Goal: Transaction & Acquisition: Purchase product/service

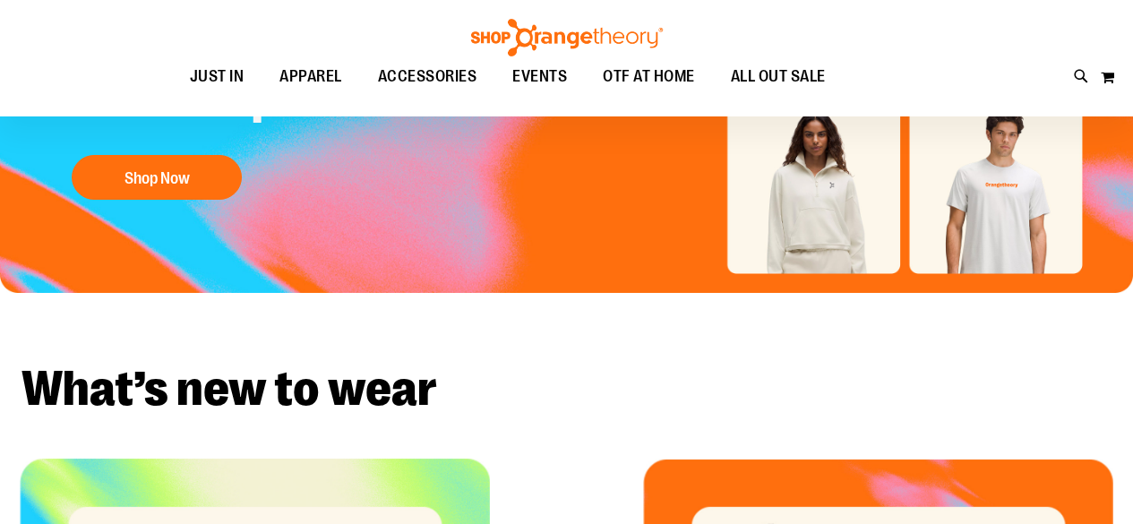
scroll to position [100, 0]
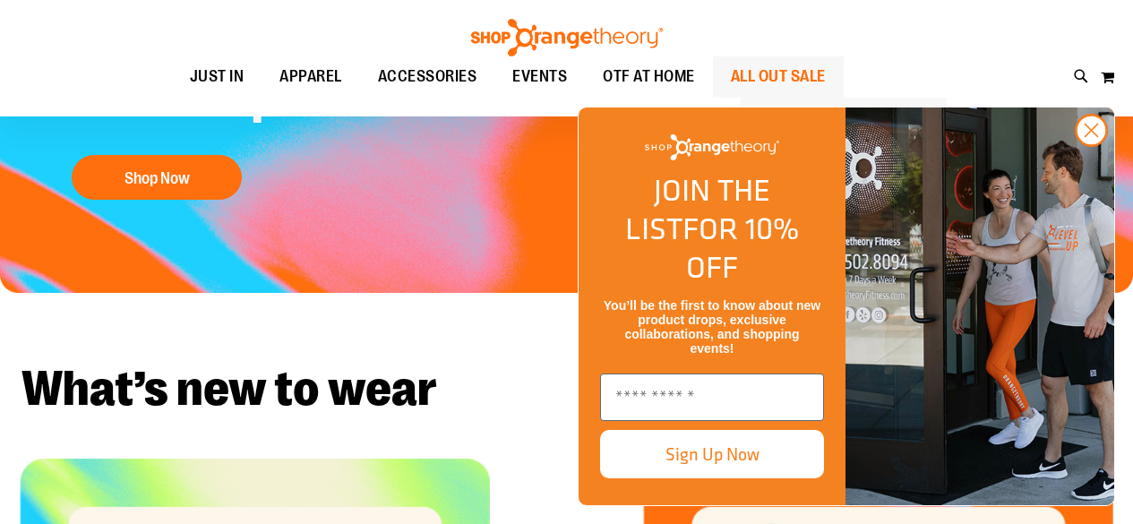
click at [826, 78] on span "ALL OUT SALE" at bounding box center [778, 76] width 95 height 40
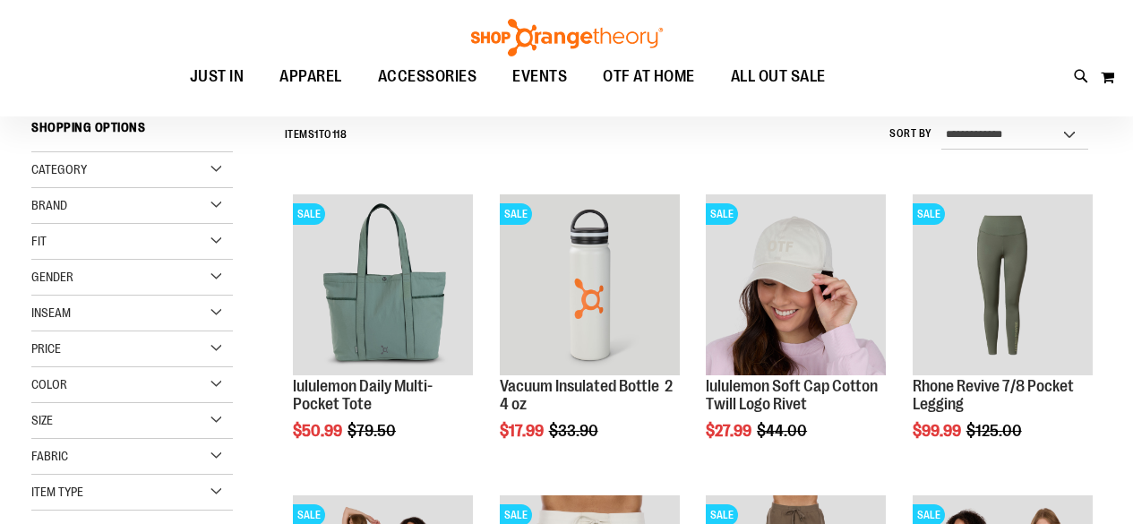
scroll to position [164, 0]
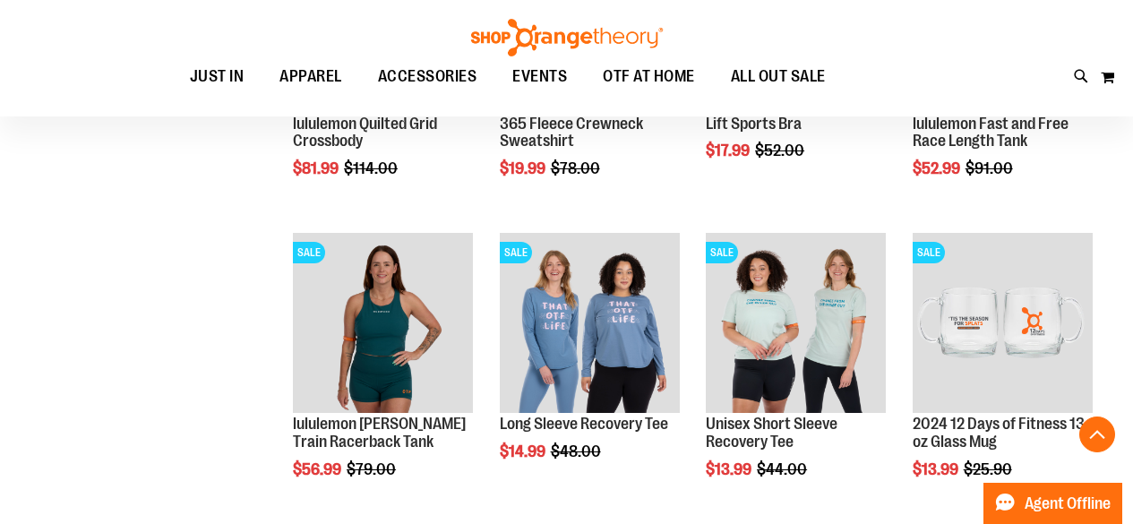
scroll to position [1028, 0]
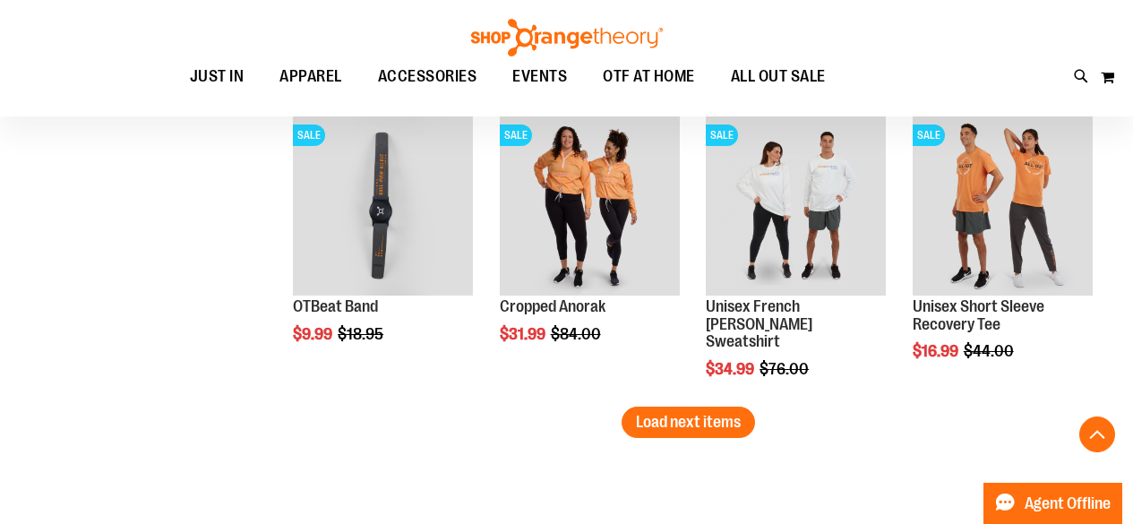
scroll to position [2653, 0]
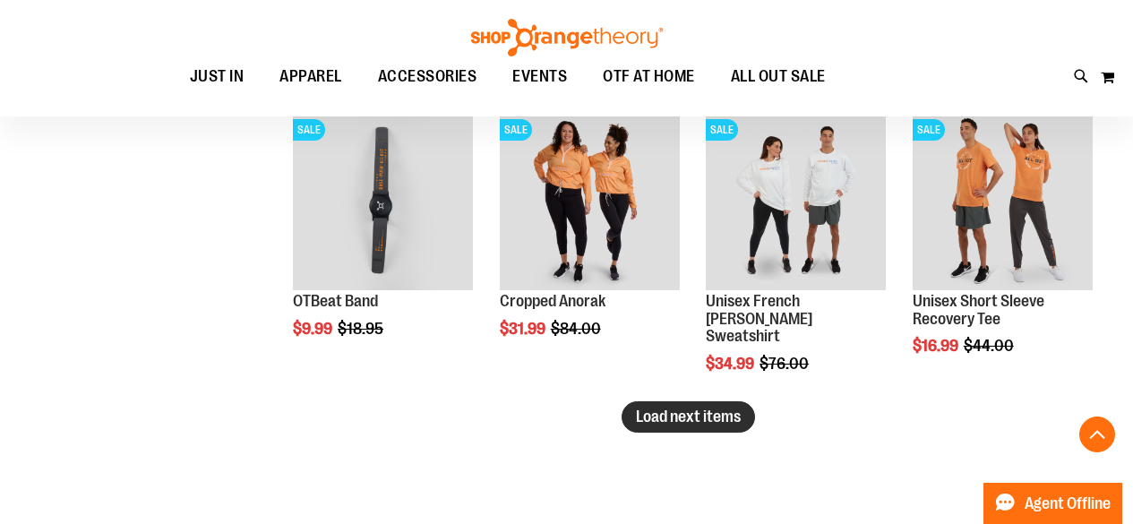
click at [678, 419] on span "Load next items" at bounding box center [688, 417] width 105 height 18
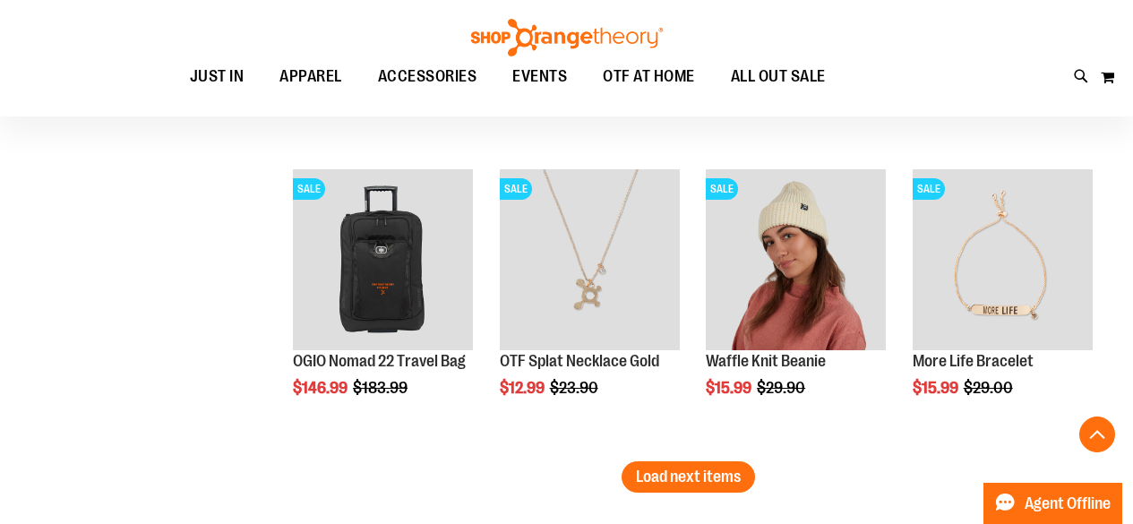
scroll to position [3537, 0]
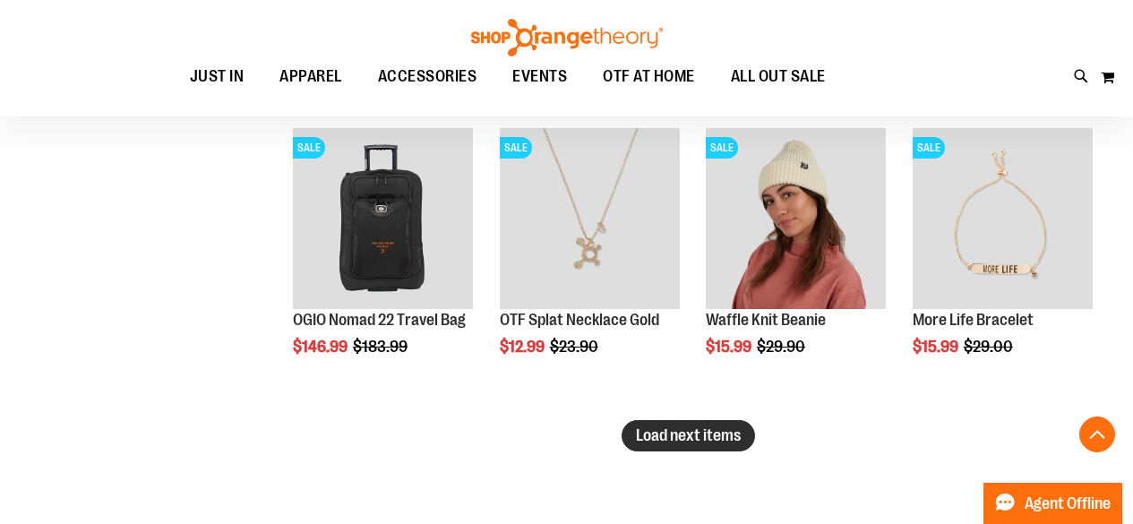
click at [691, 448] on button "Load next items" at bounding box center [689, 435] width 134 height 31
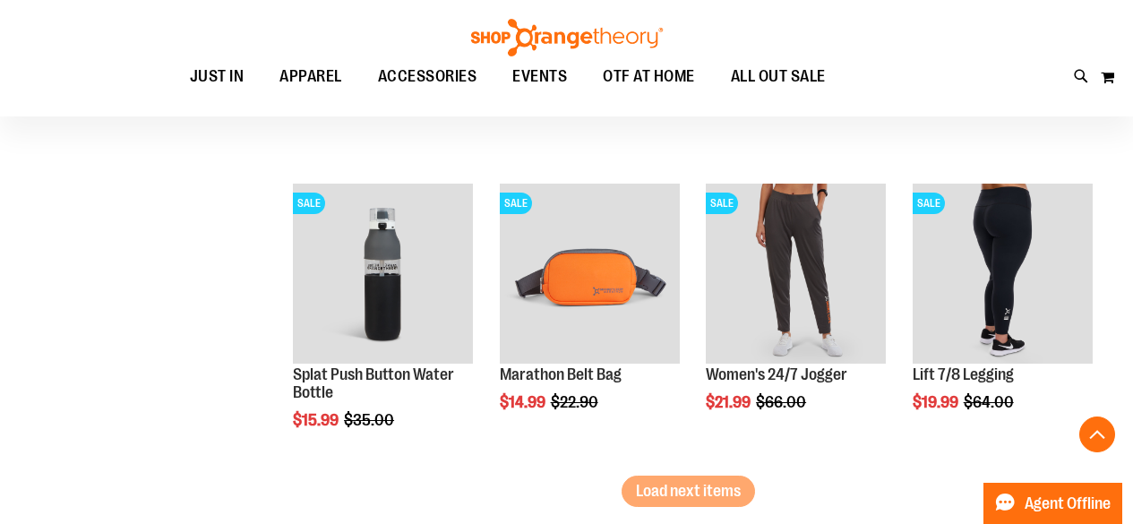
scroll to position [4438, 0]
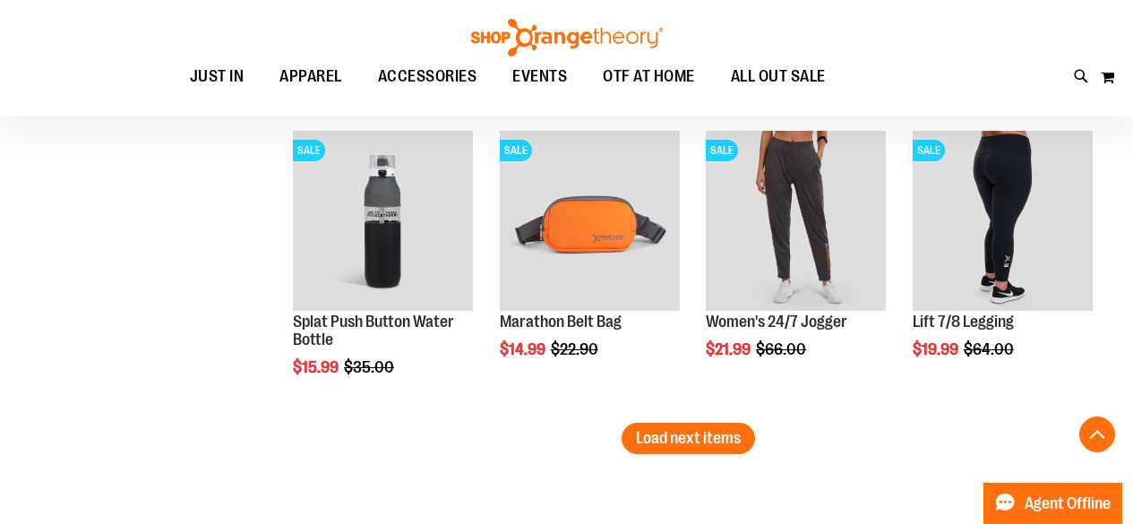
click at [691, 448] on button "Load next items" at bounding box center [689, 438] width 134 height 31
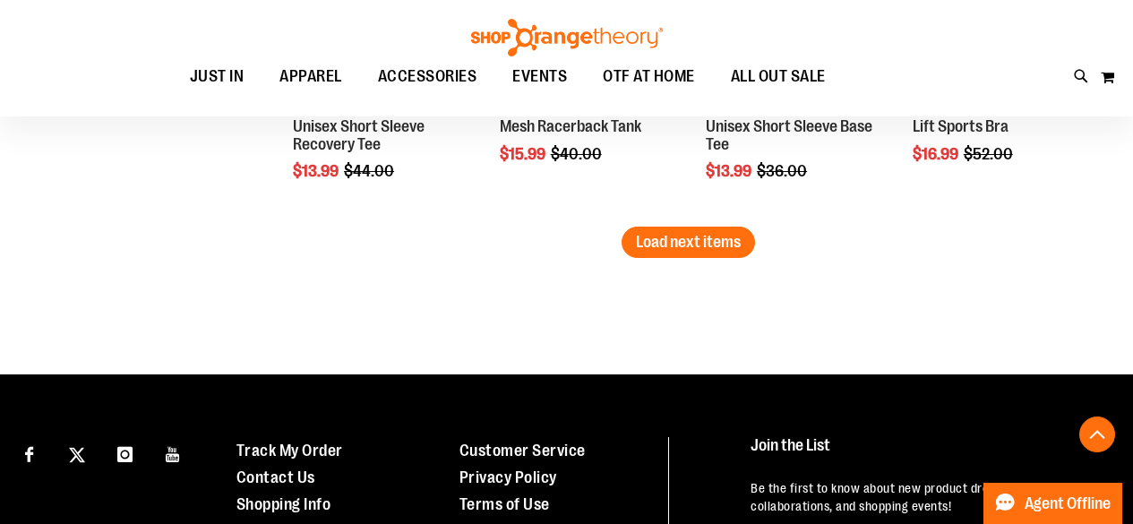
scroll to position [5537, 0]
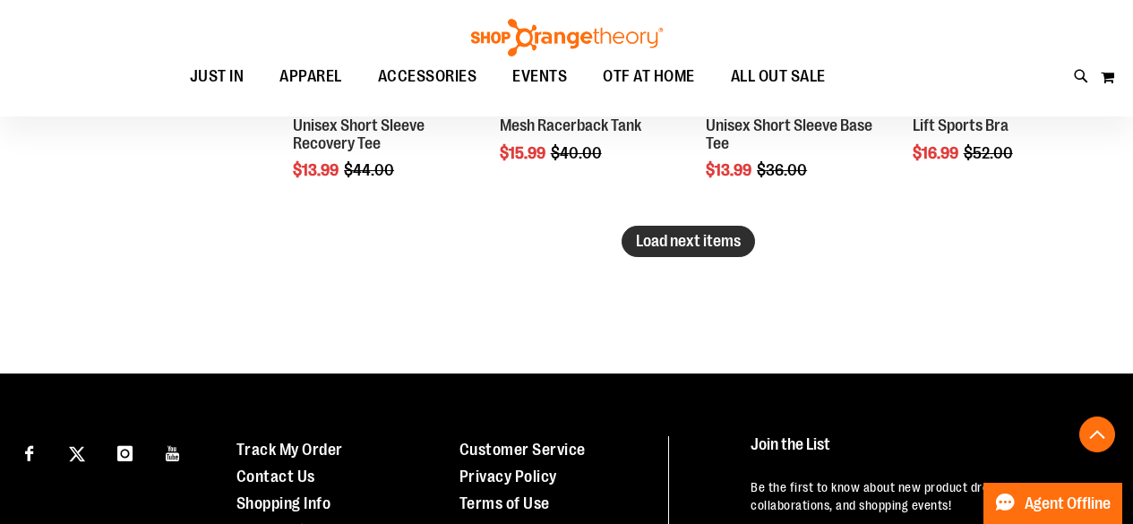
click at [697, 240] on span "Load next items" at bounding box center [688, 241] width 105 height 18
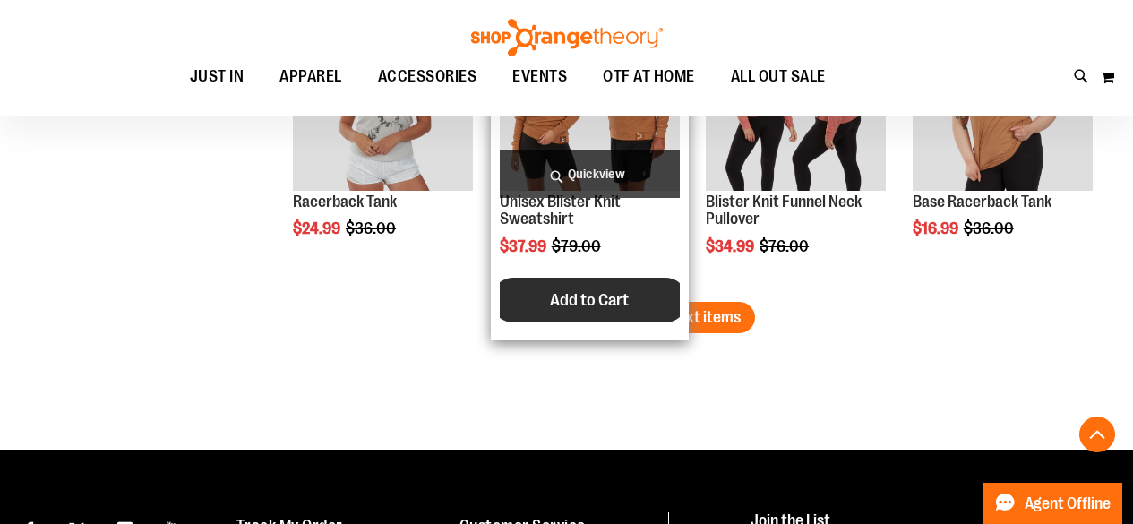
scroll to position [6366, 0]
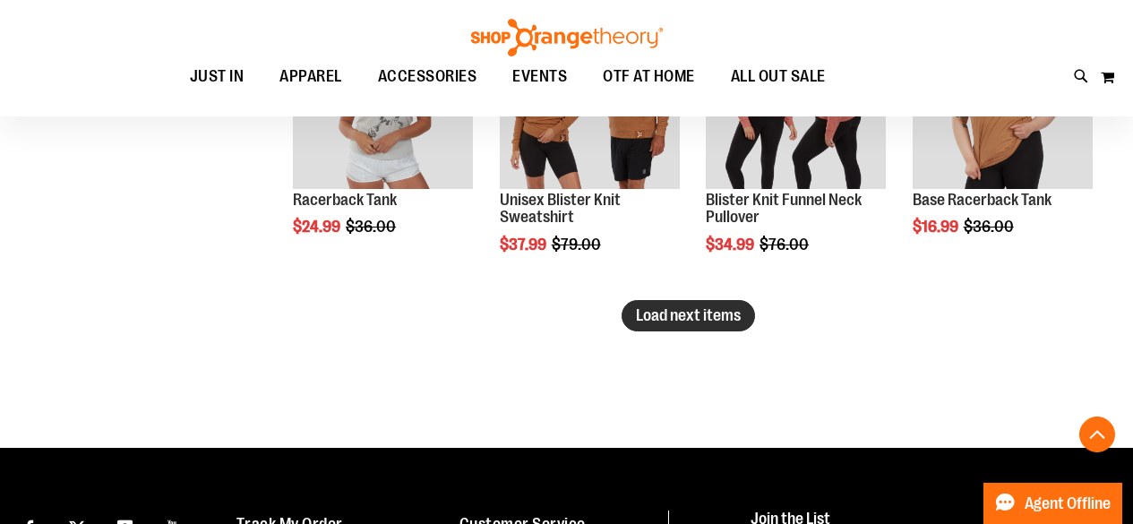
click at [723, 315] on span "Load next items" at bounding box center [688, 315] width 105 height 18
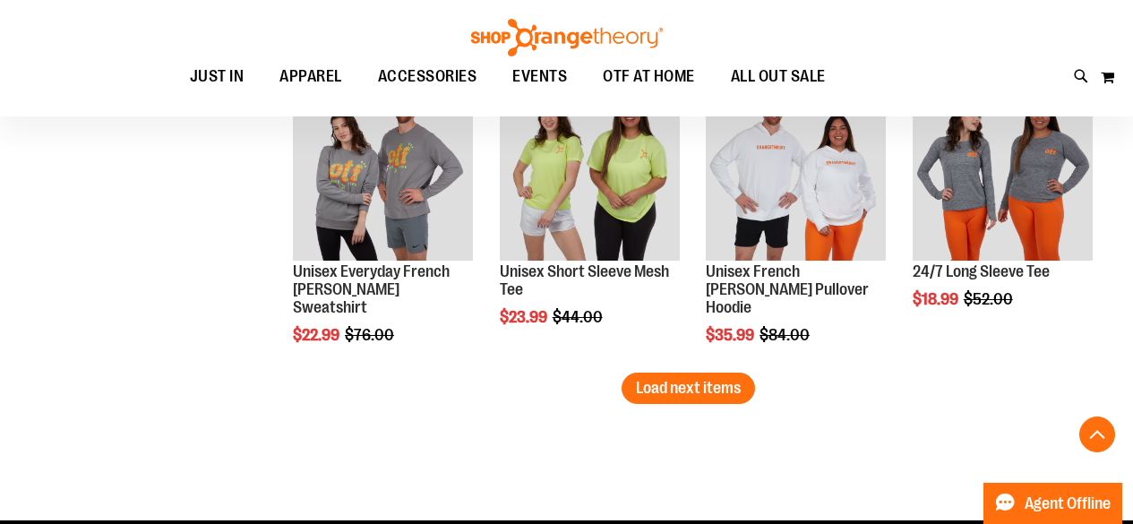
scroll to position [7197, 0]
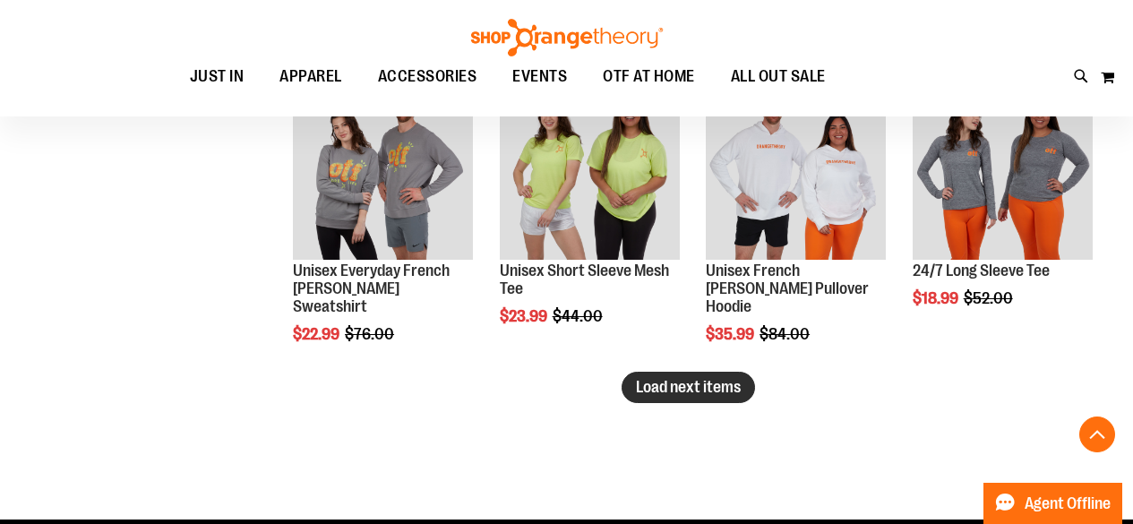
click at [718, 388] on span "Load next items" at bounding box center [688, 387] width 105 height 18
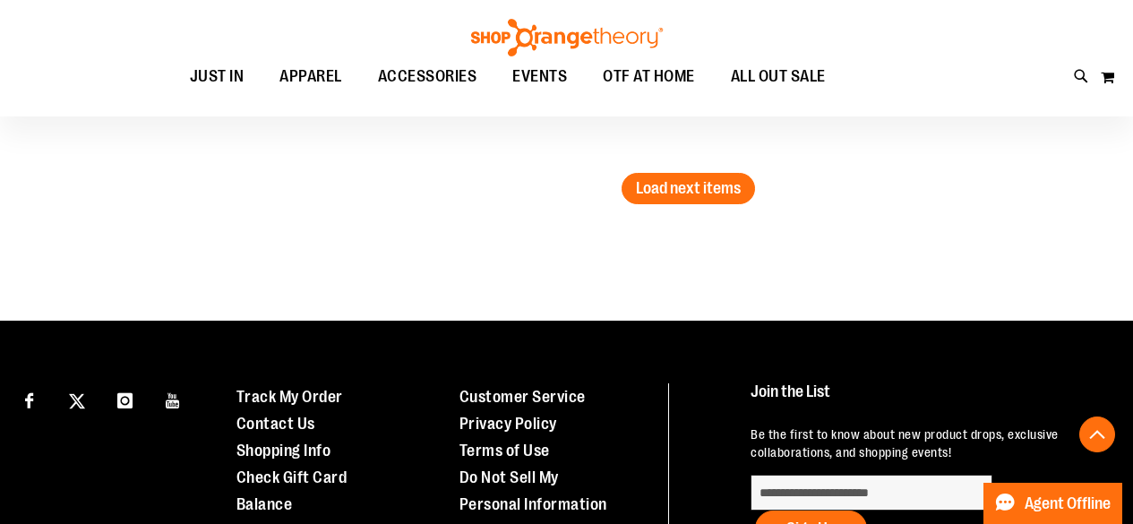
scroll to position [8299, 0]
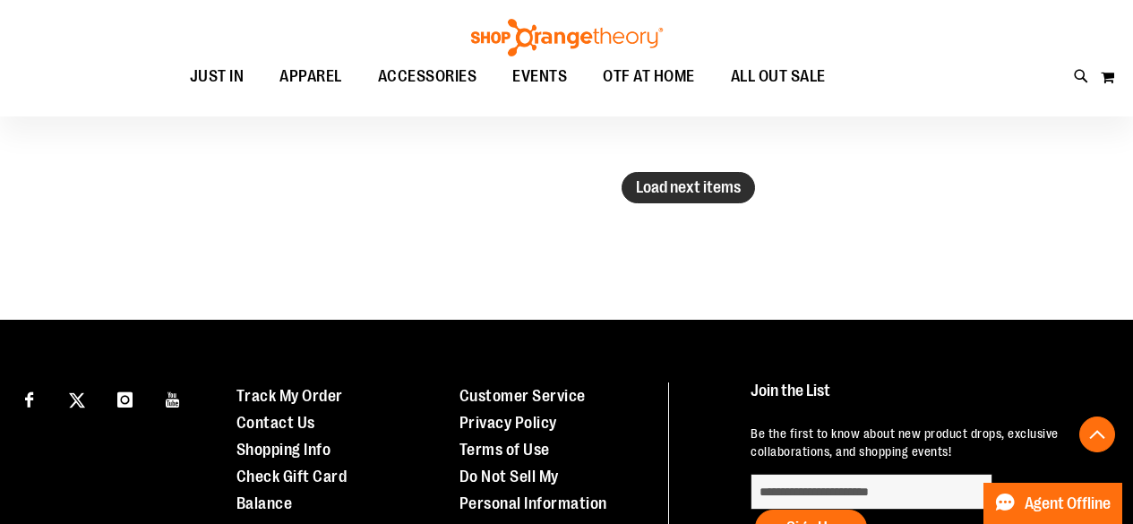
click at [701, 181] on span "Load next items" at bounding box center [688, 187] width 105 height 18
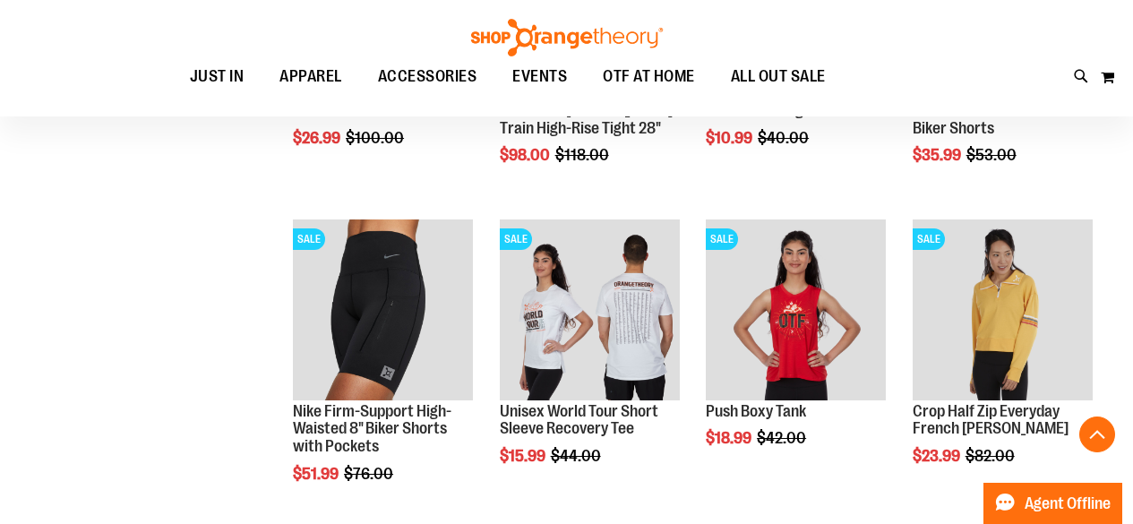
scroll to position [8579, 0]
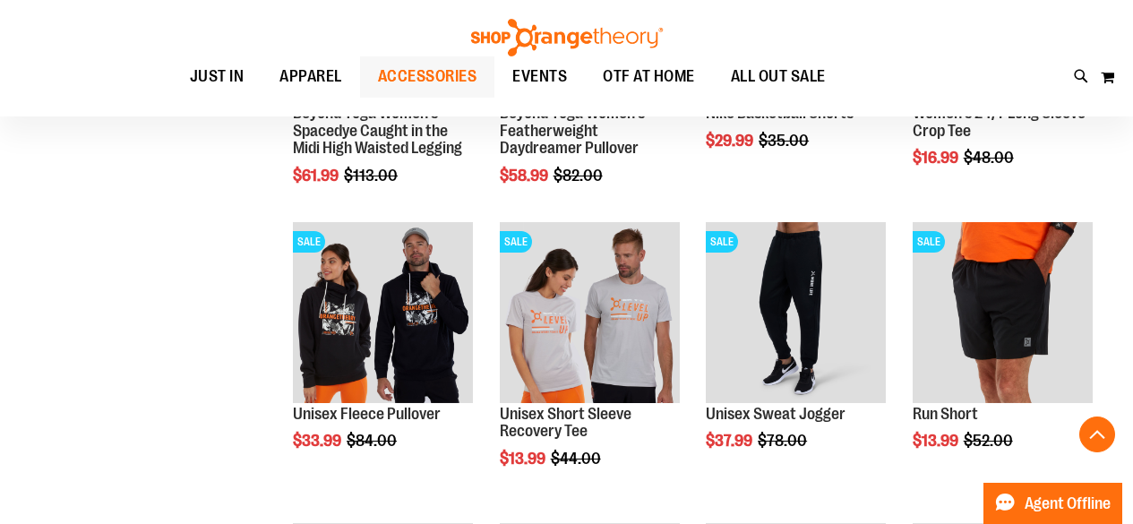
scroll to position [5738, 0]
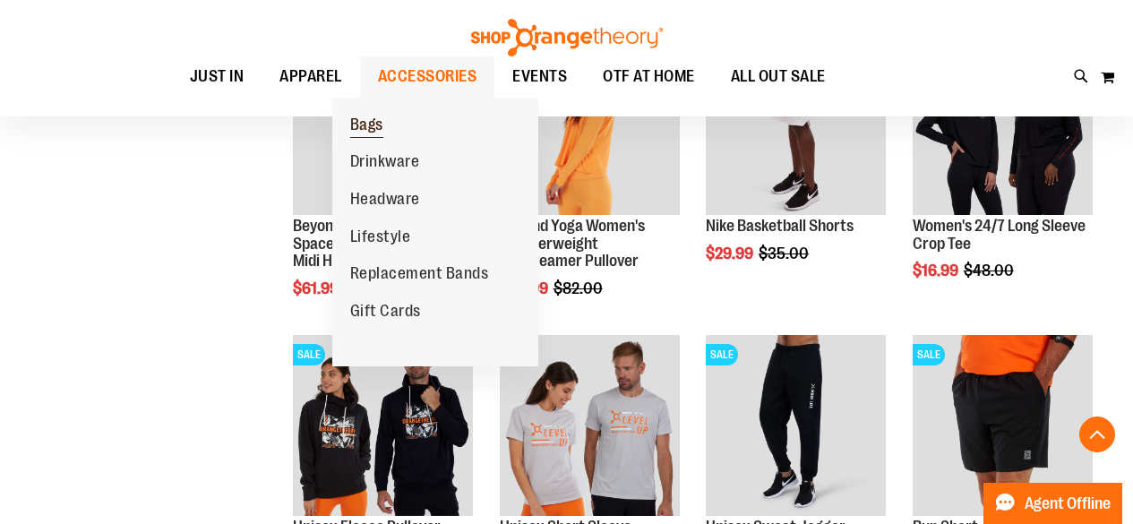
click at [371, 132] on span "Bags" at bounding box center [366, 127] width 33 height 22
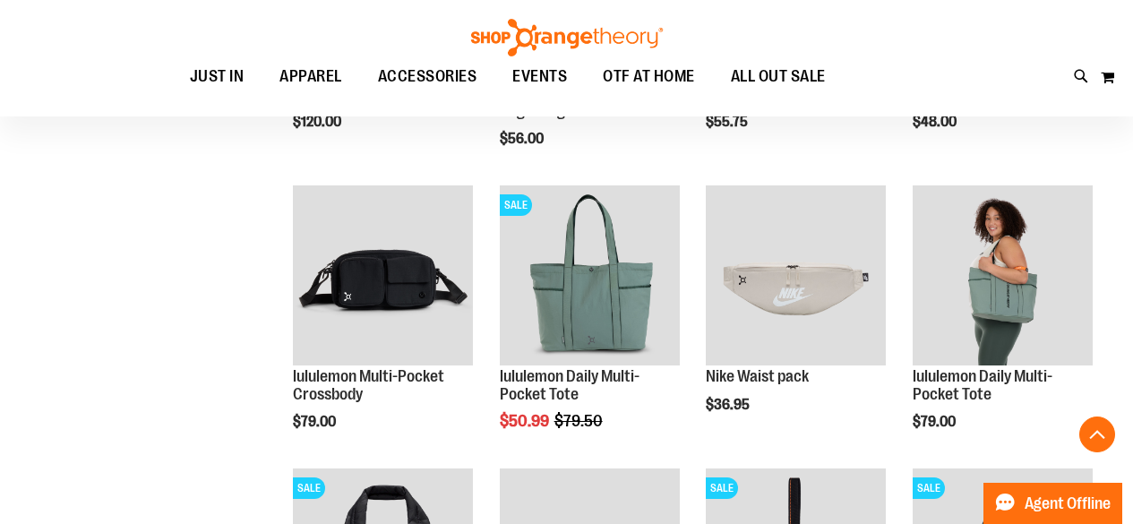
scroll to position [454, 0]
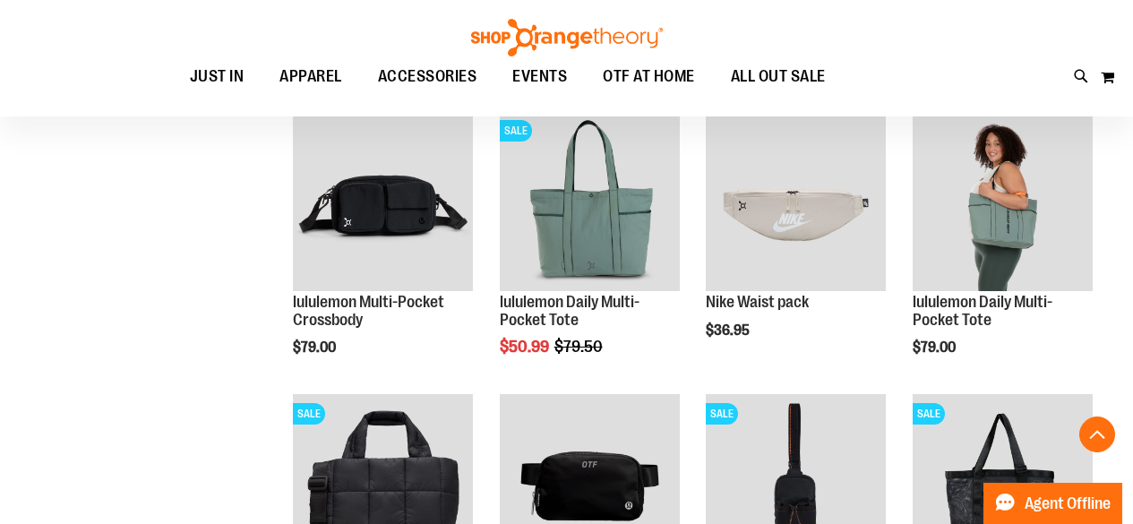
scroll to position [347, 0]
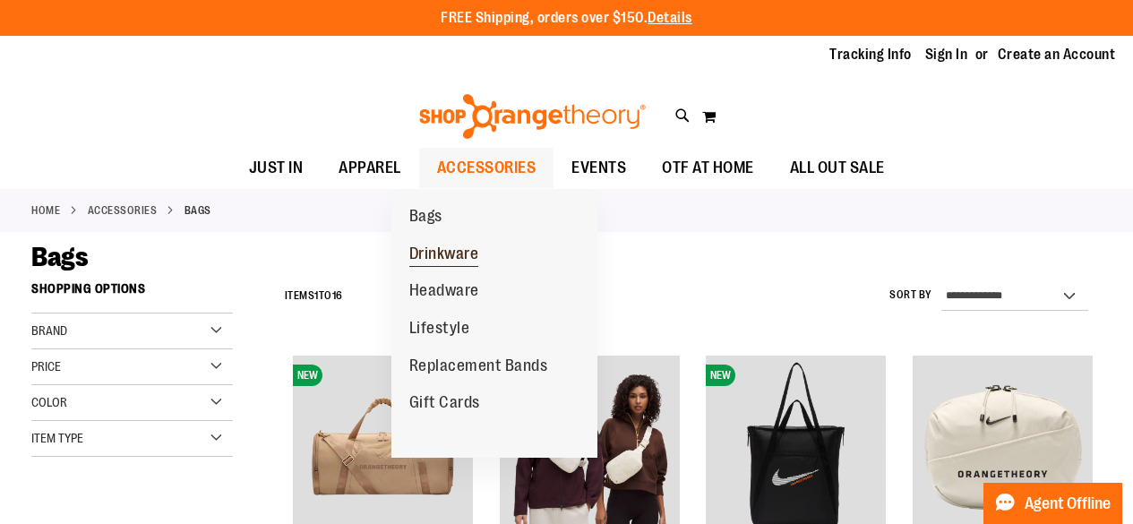
click at [430, 254] on span "Drinkware" at bounding box center [444, 256] width 70 height 22
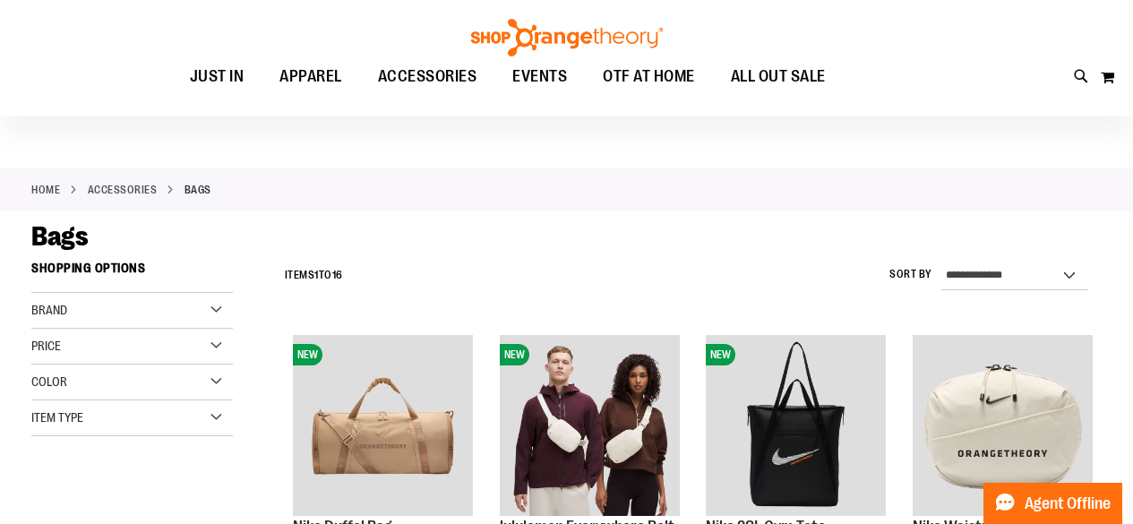
scroll to position [21, 0]
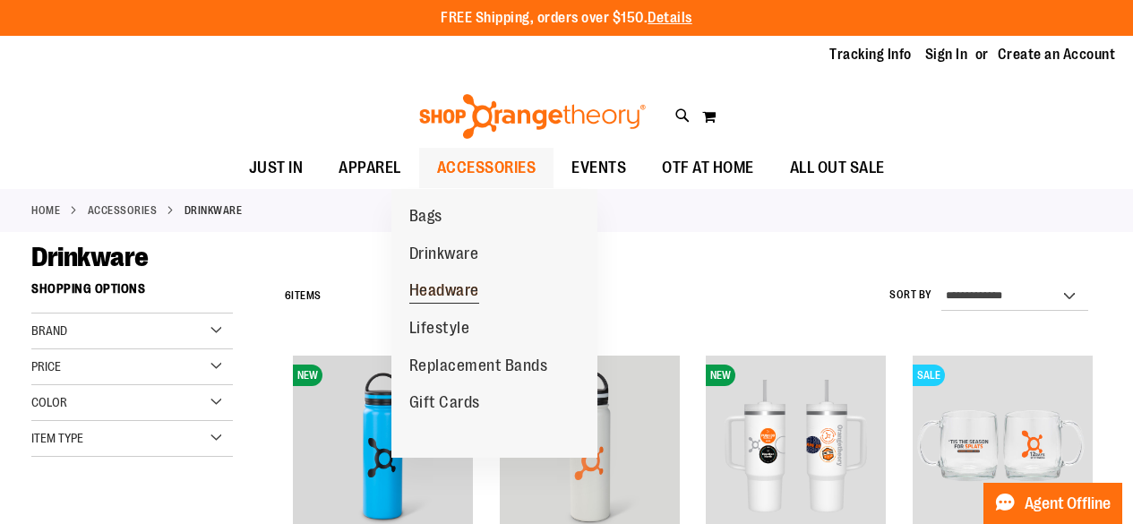
click at [435, 282] on span "Headware" at bounding box center [444, 292] width 70 height 22
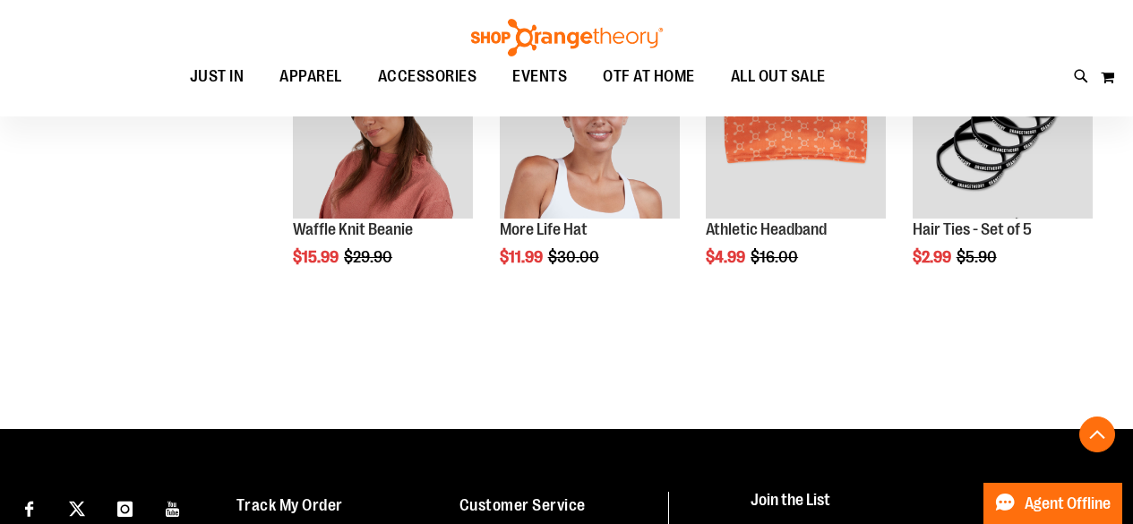
scroll to position [696, 0]
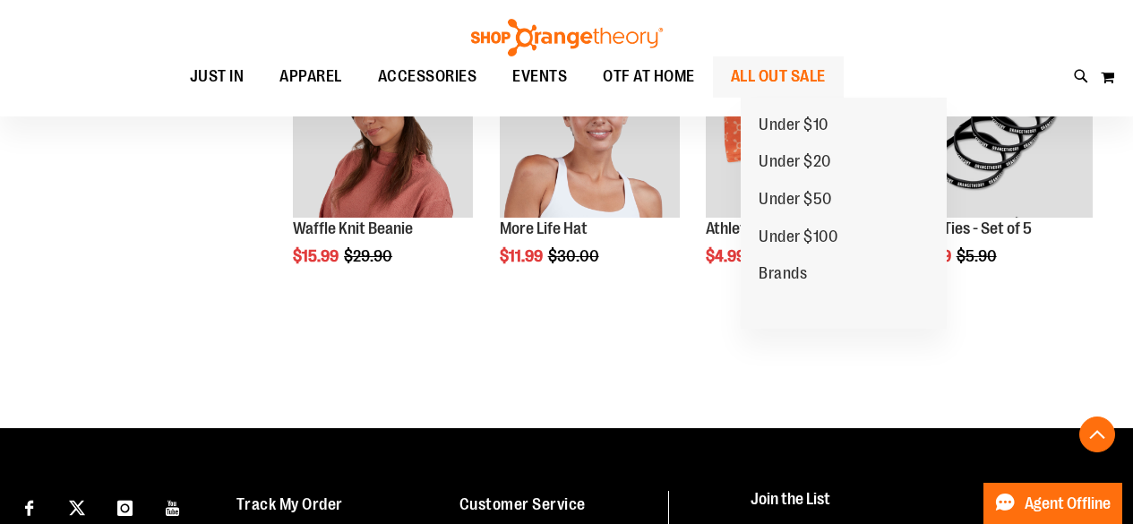
click at [823, 78] on span "ALL OUT SALE" at bounding box center [778, 76] width 95 height 40
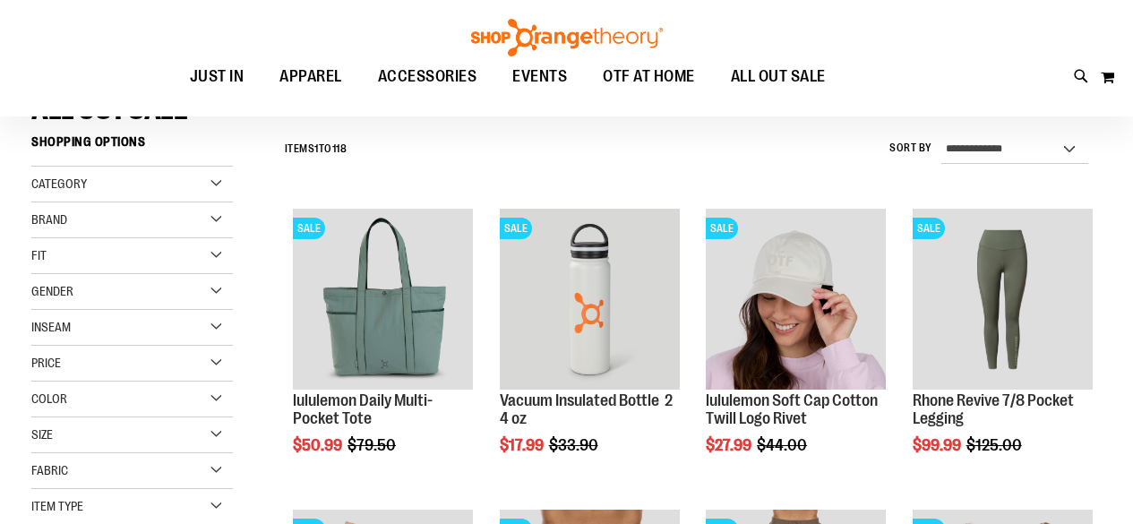
scroll to position [147, 0]
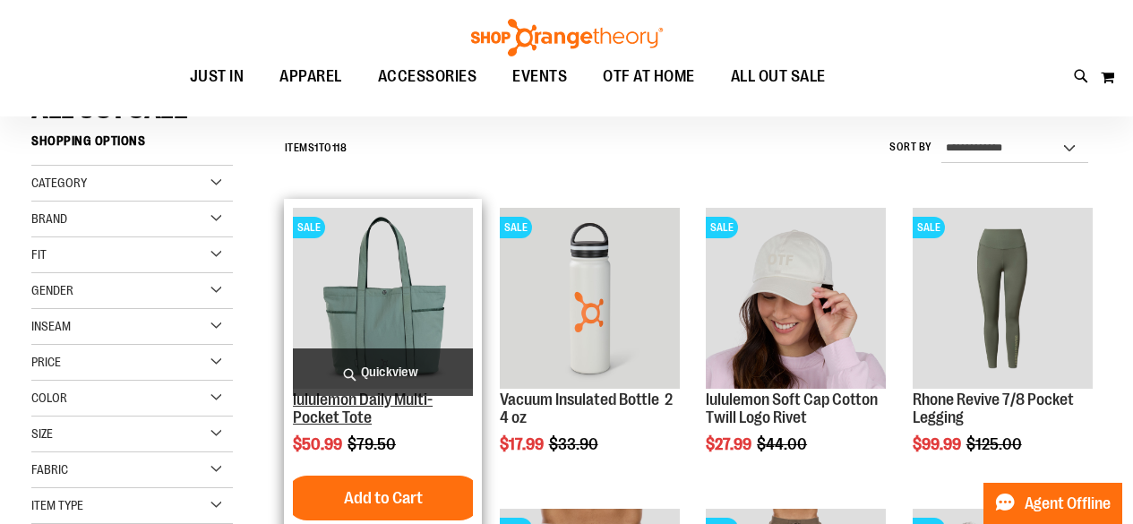
click at [359, 401] on link "lululemon Daily Multi-Pocket Tote" at bounding box center [363, 409] width 140 height 36
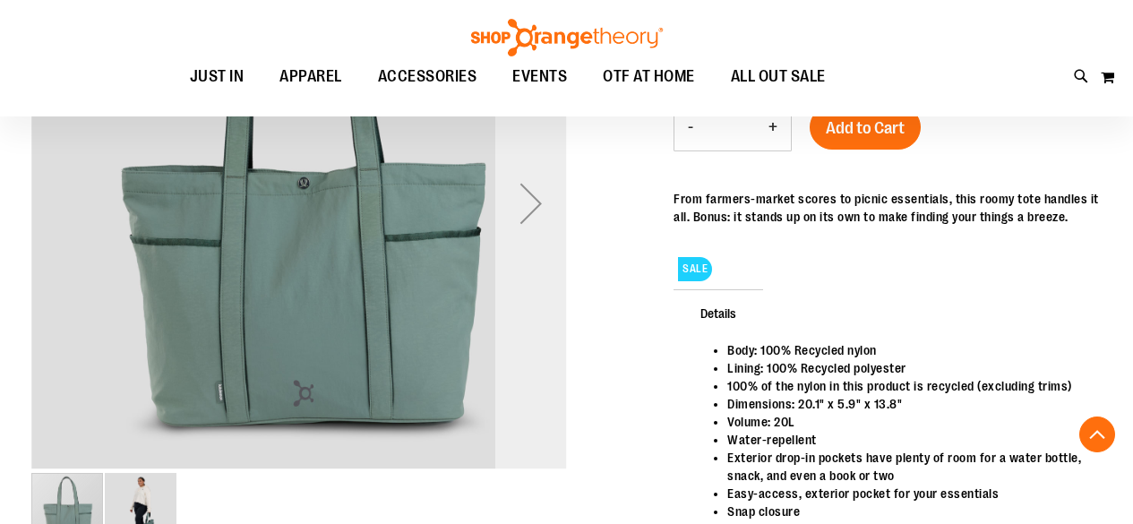
scroll to position [314, 0]
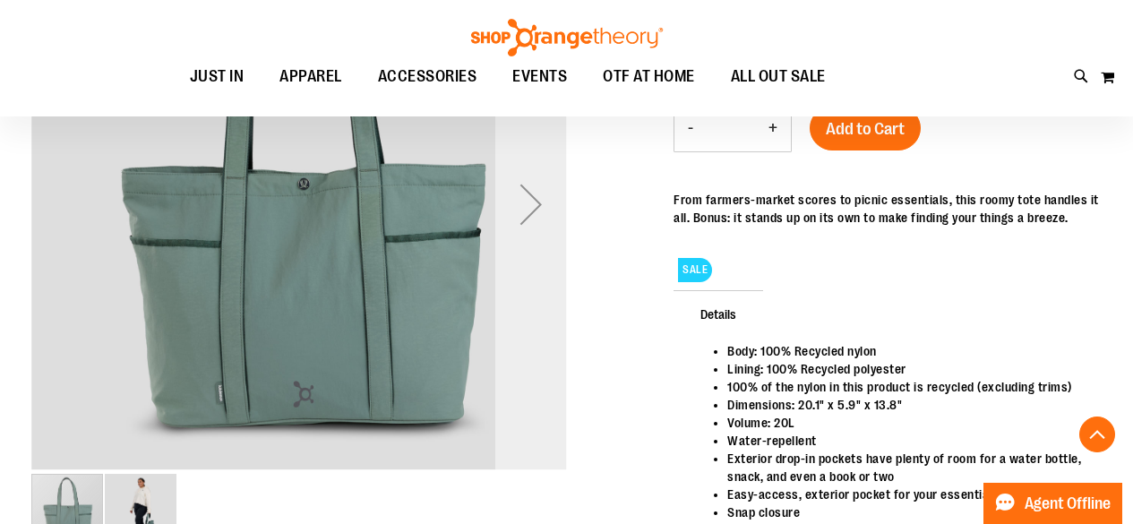
click at [545, 200] on div "Next" at bounding box center [531, 204] width 72 height 72
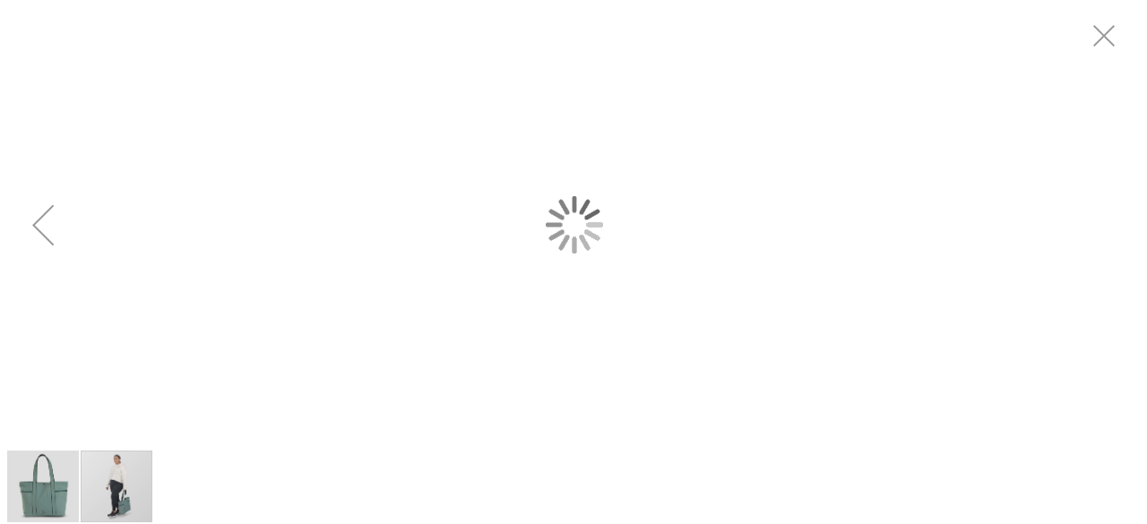
scroll to position [0, 0]
